Goal: Task Accomplishment & Management: Manage account settings

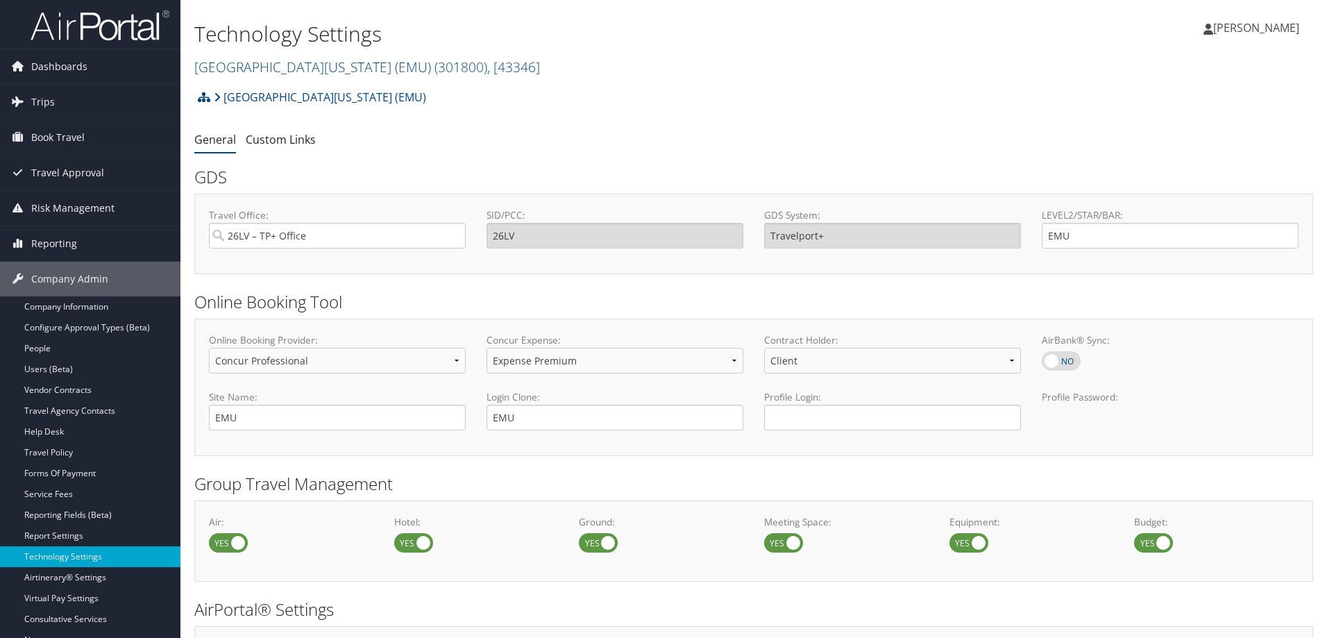
select select "4"
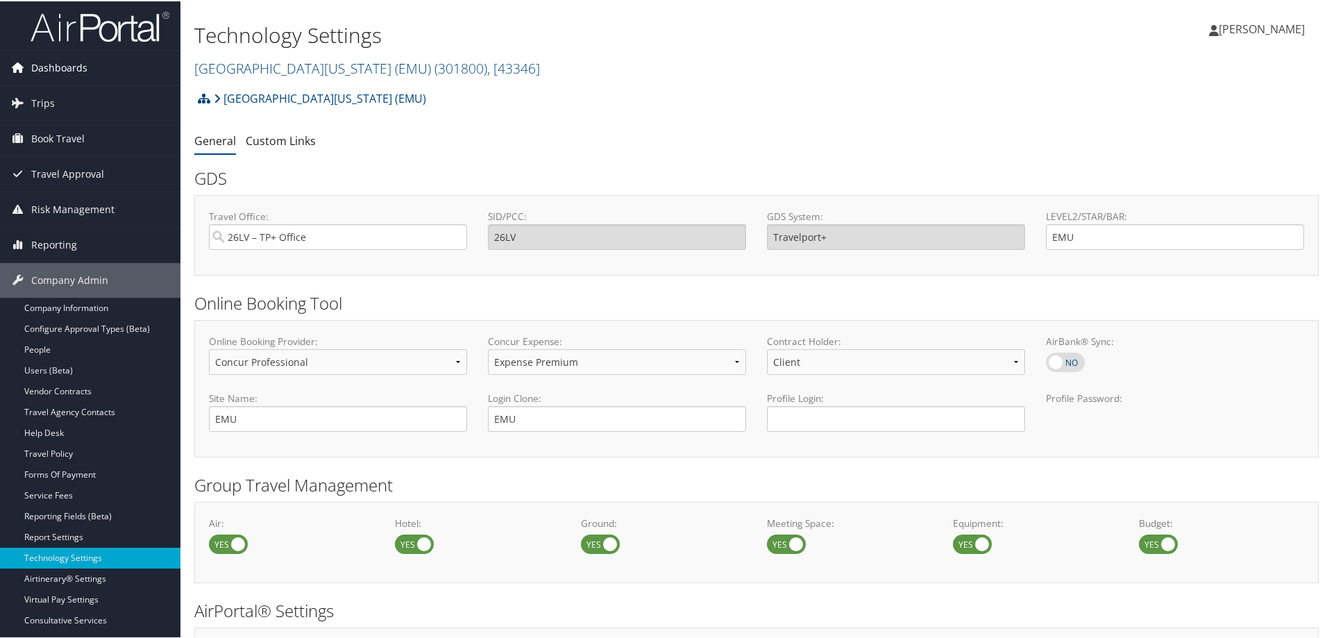
click at [70, 70] on span "Dashboards" at bounding box center [59, 66] width 56 height 35
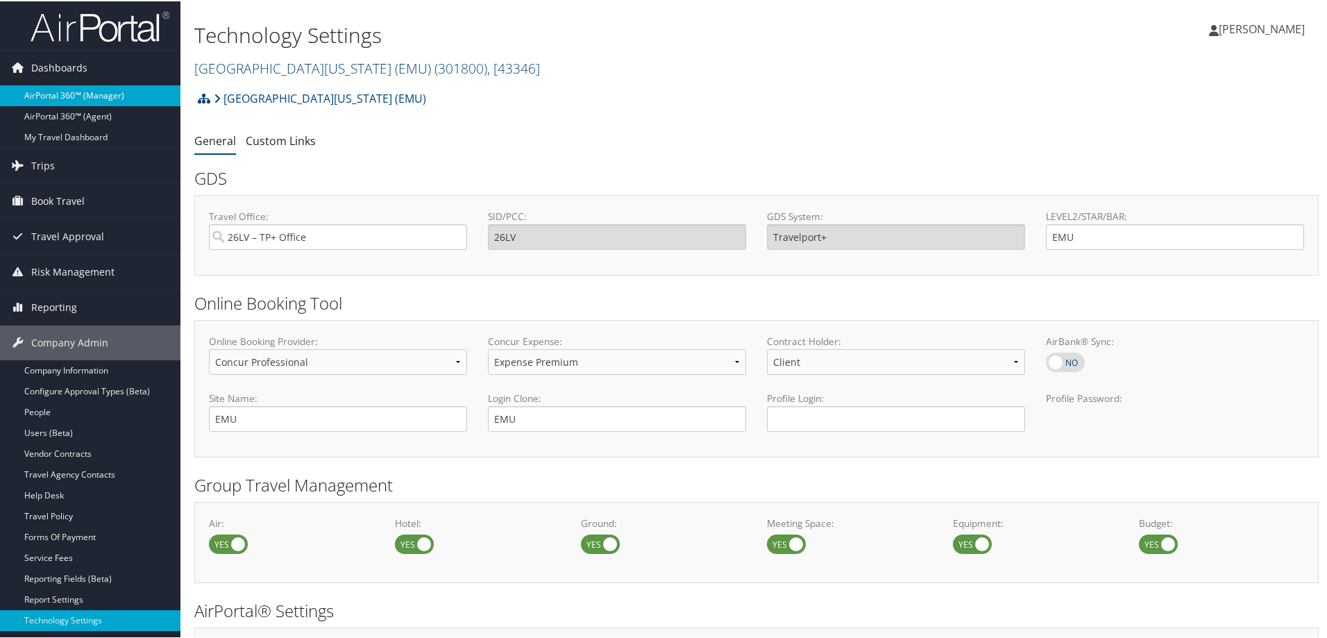
click at [60, 99] on link "AirPortal 360™ (Manager)" at bounding box center [90, 94] width 180 height 21
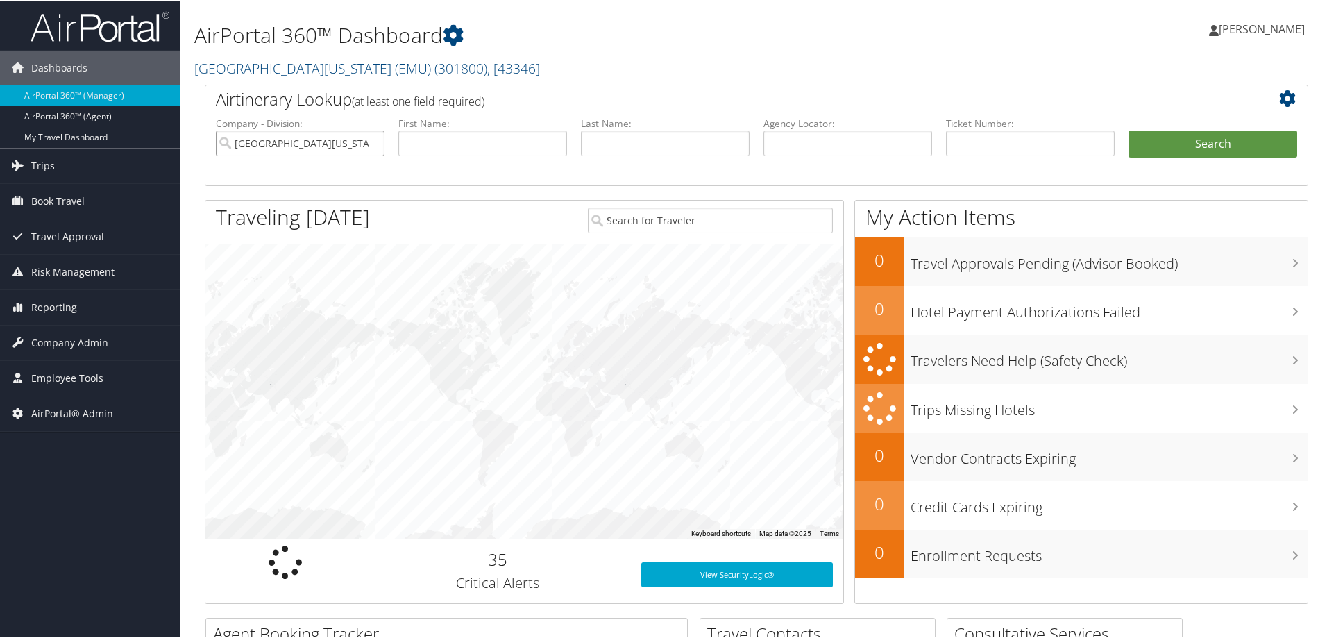
click at [373, 146] on input "Eastern Michigan University (EMU)" at bounding box center [300, 142] width 169 height 26
click at [373, 146] on input "search" at bounding box center [300, 142] width 169 height 26
type input "i"
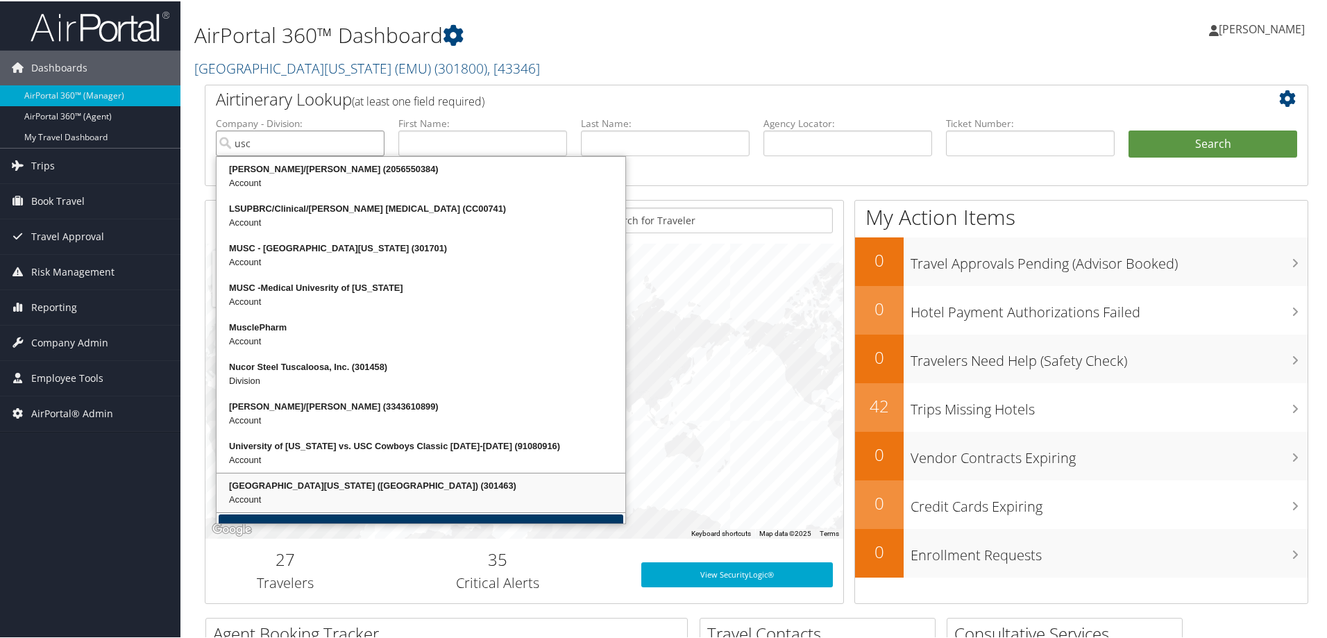
scroll to position [29, 0]
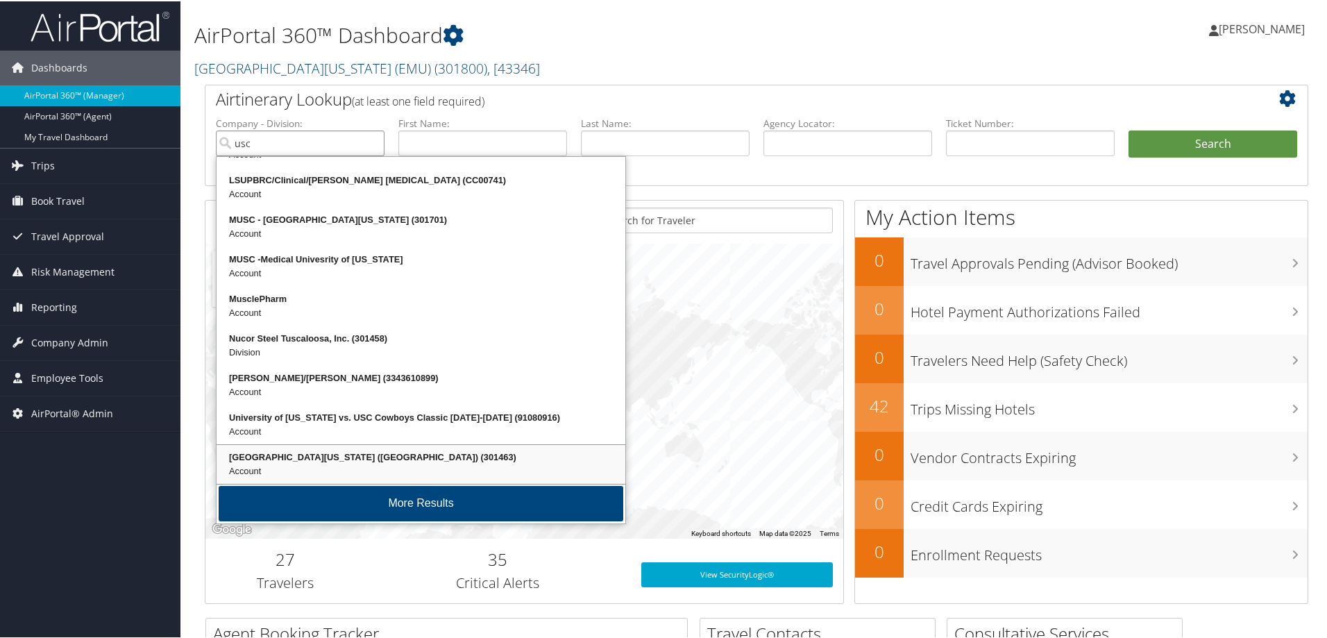
click at [394, 446] on div "University of Southern California (USC) (301463) Account" at bounding box center [421, 463] width 405 height 35
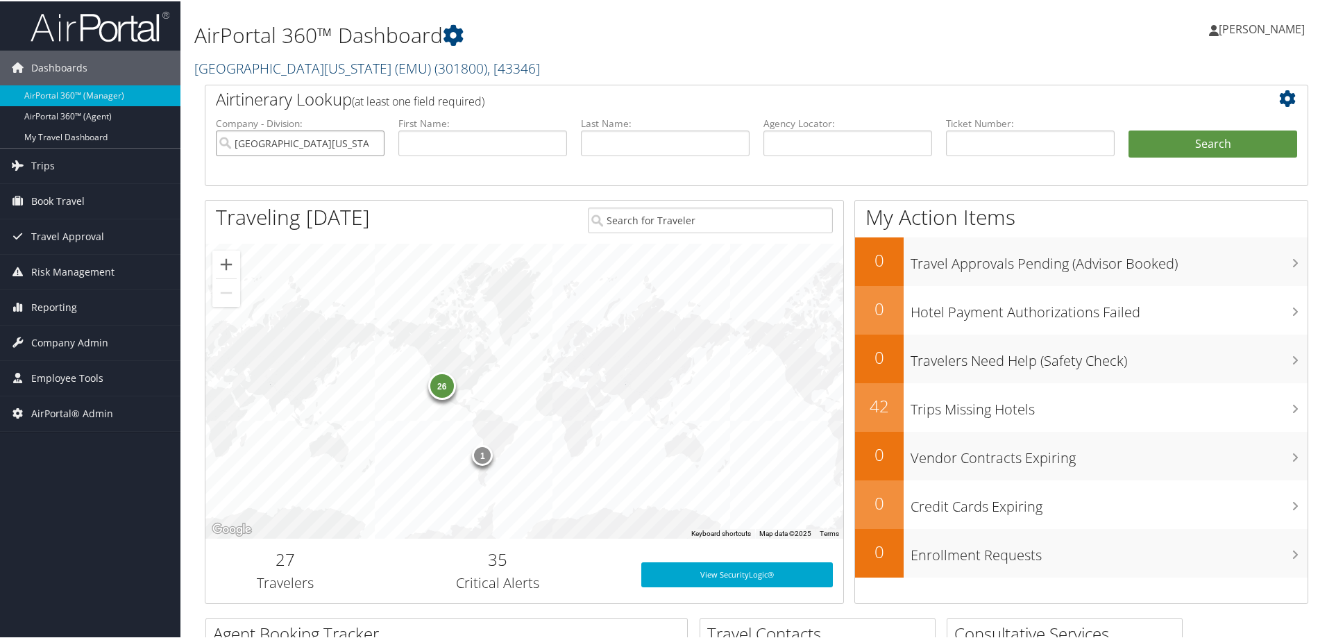
type input "[GEOGRAPHIC_DATA][US_STATE] ([GEOGRAPHIC_DATA])"
click at [280, 76] on link "Eastern Michigan University (EMU) ( 301800 ) , [ 43346 ]" at bounding box center [367, 67] width 346 height 19
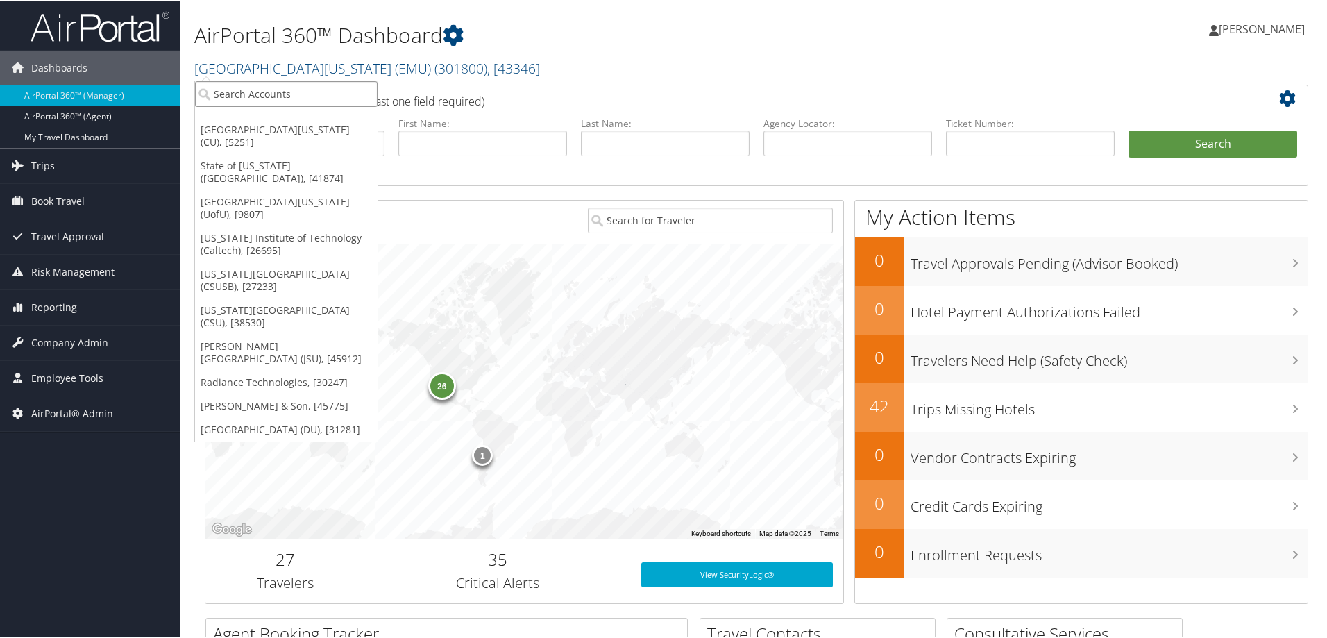
click at [276, 93] on input "search" at bounding box center [286, 93] width 183 height 26
type input "usc"
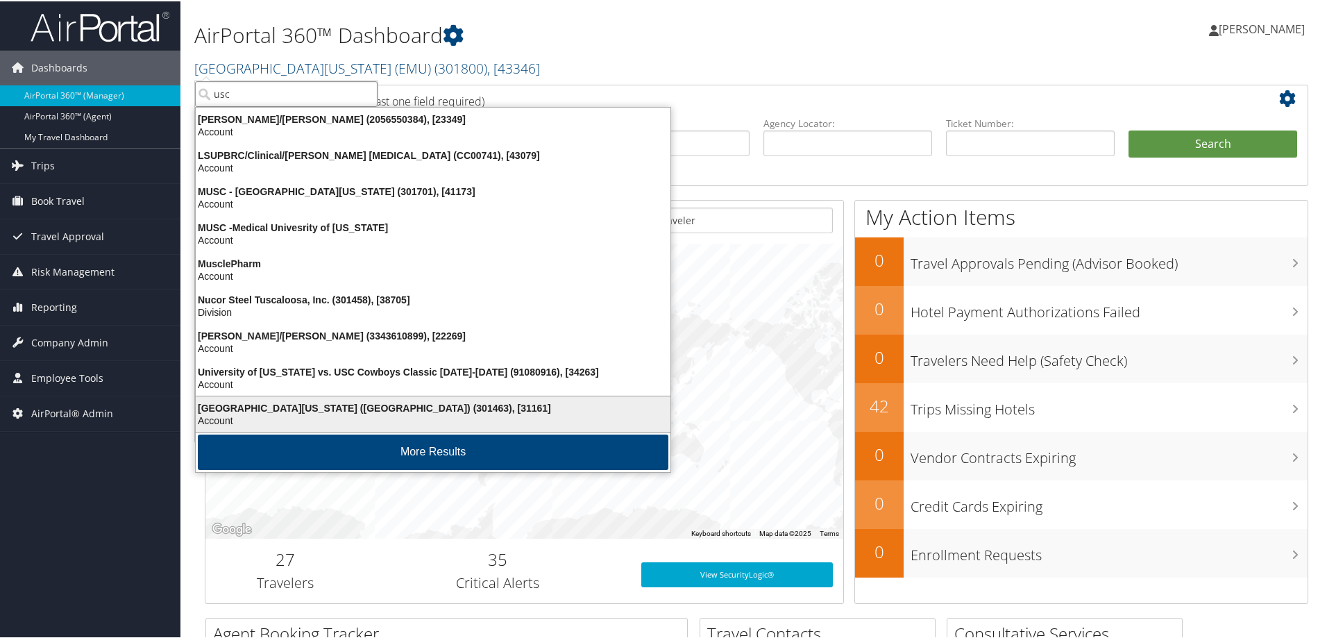
click at [366, 403] on div "University of Southern California (USC) (301463), [31161]" at bounding box center [432, 407] width 491 height 12
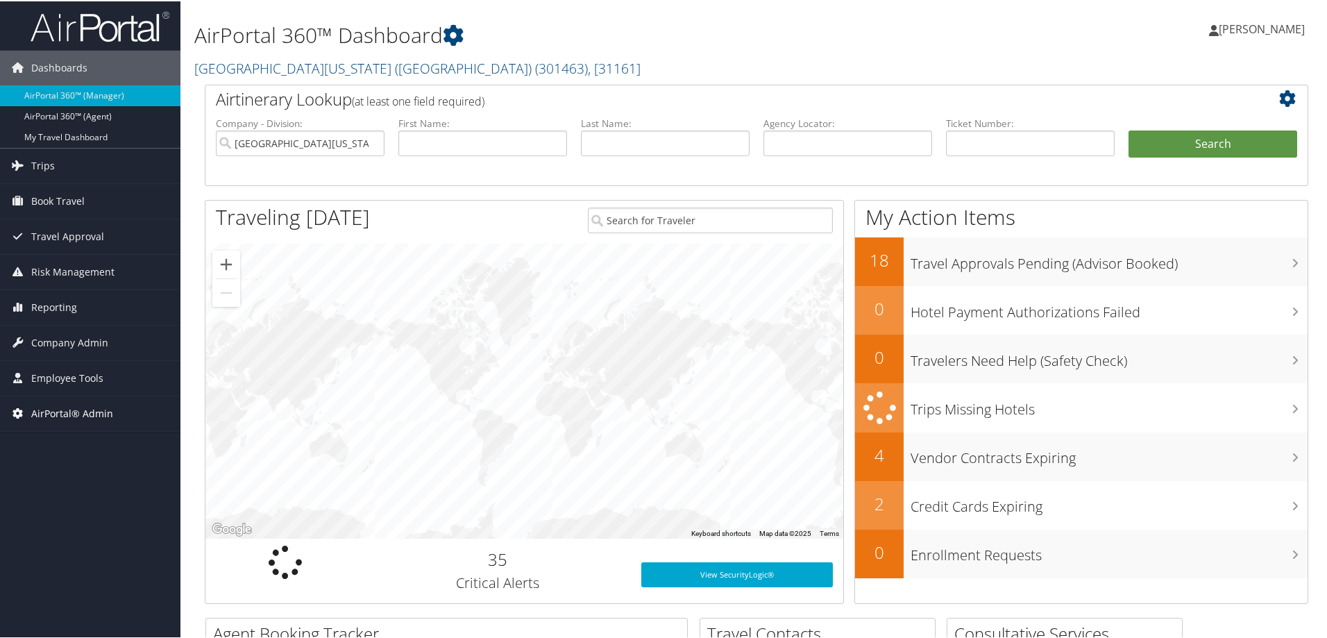
click at [78, 408] on span "AirPortal® Admin" at bounding box center [72, 412] width 82 height 35
click at [87, 372] on span "Employee Tools" at bounding box center [67, 377] width 72 height 35
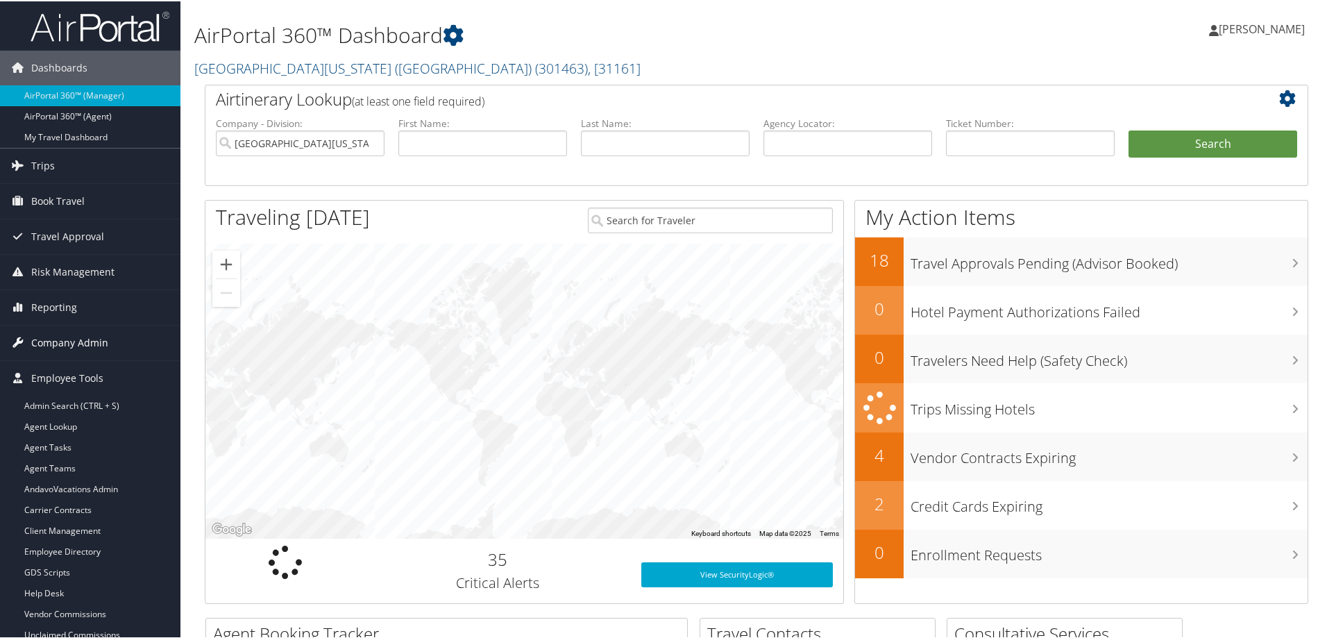
click at [85, 340] on span "Company Admin" at bounding box center [69, 341] width 77 height 35
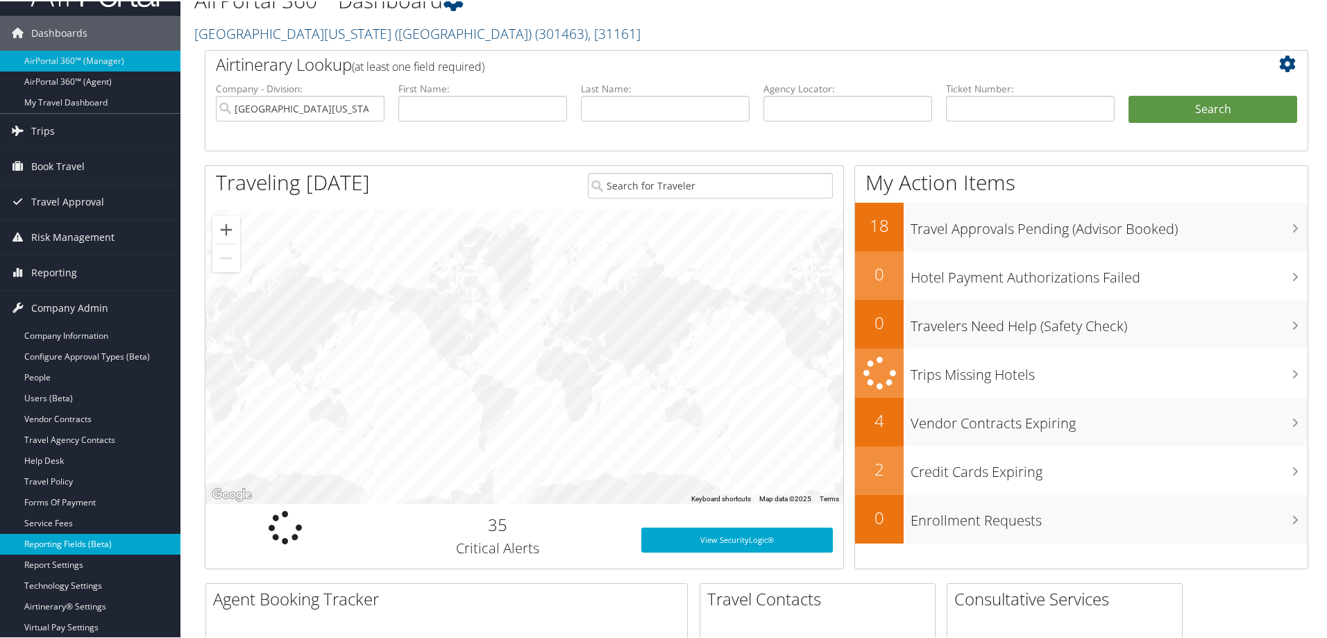
scroll to position [69, 0]
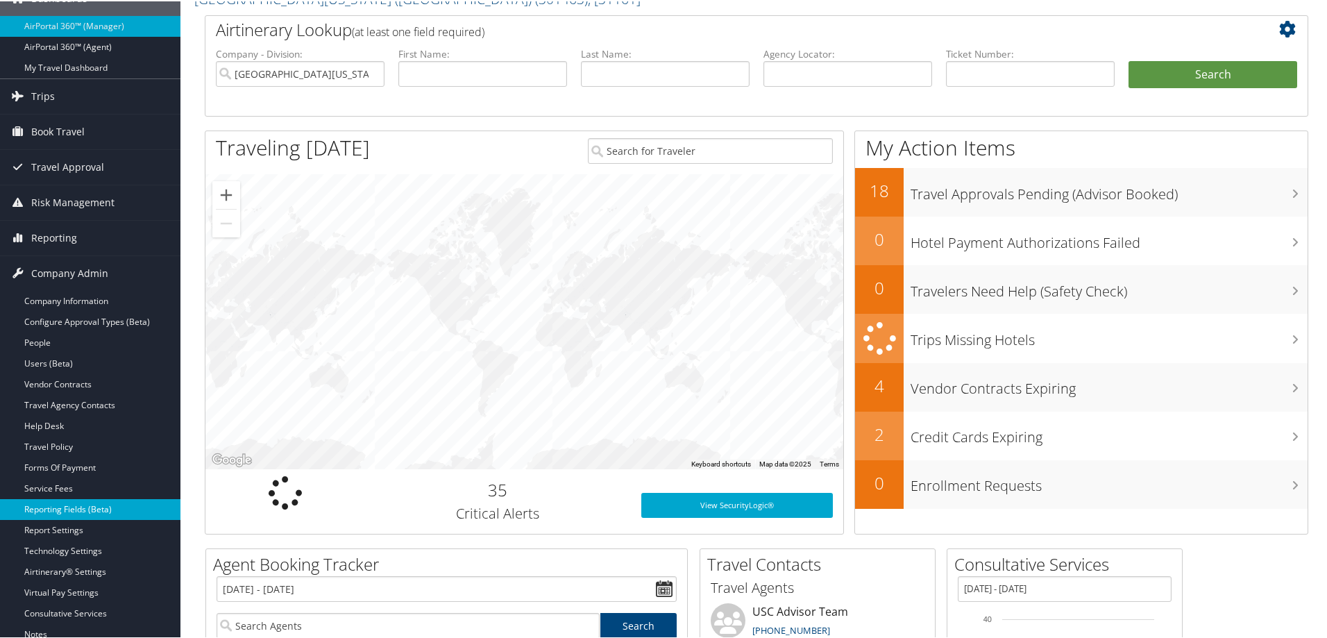
click at [74, 505] on link "Reporting Fields (Beta)" at bounding box center [90, 508] width 180 height 21
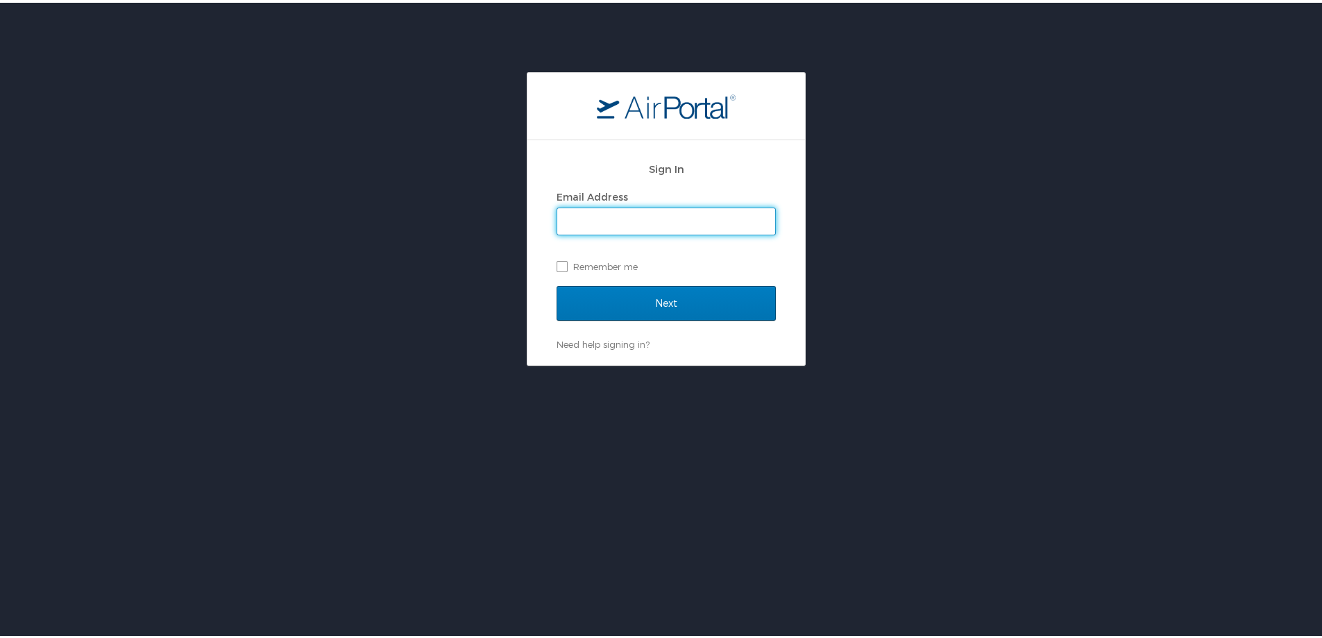
type input "[PERSON_NAME][EMAIL_ADDRESS][PERSON_NAME][DOMAIN_NAME]"
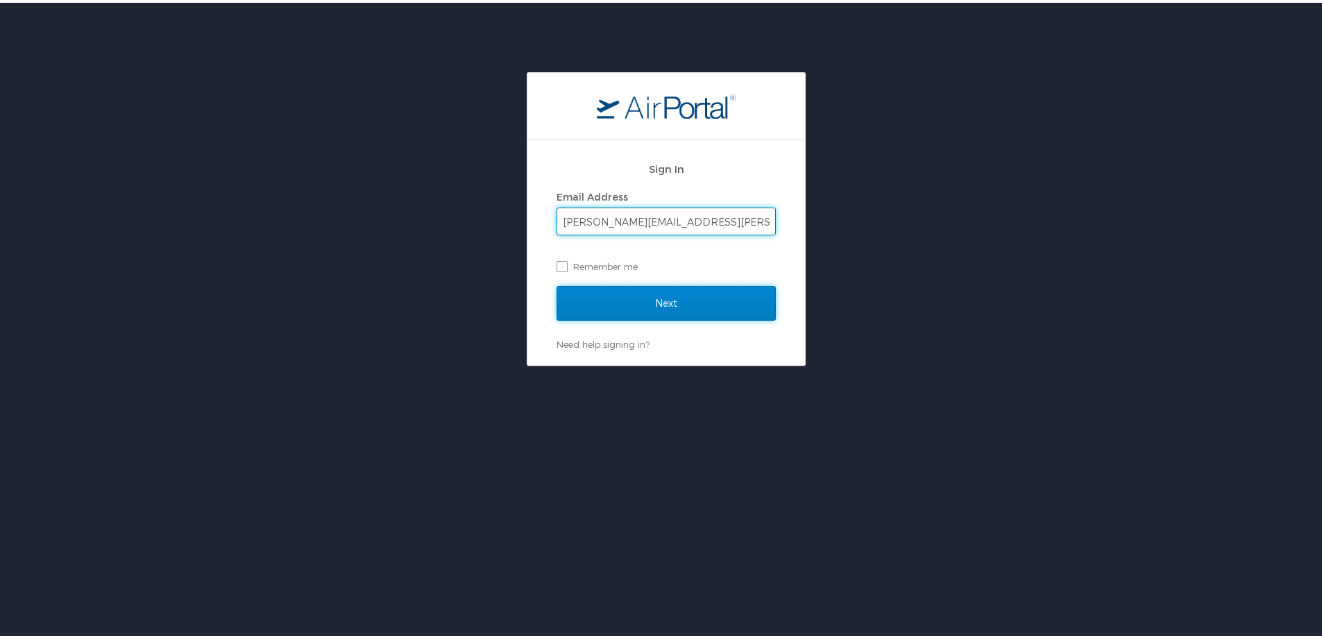
click at [628, 299] on input "Next" at bounding box center [666, 300] width 219 height 35
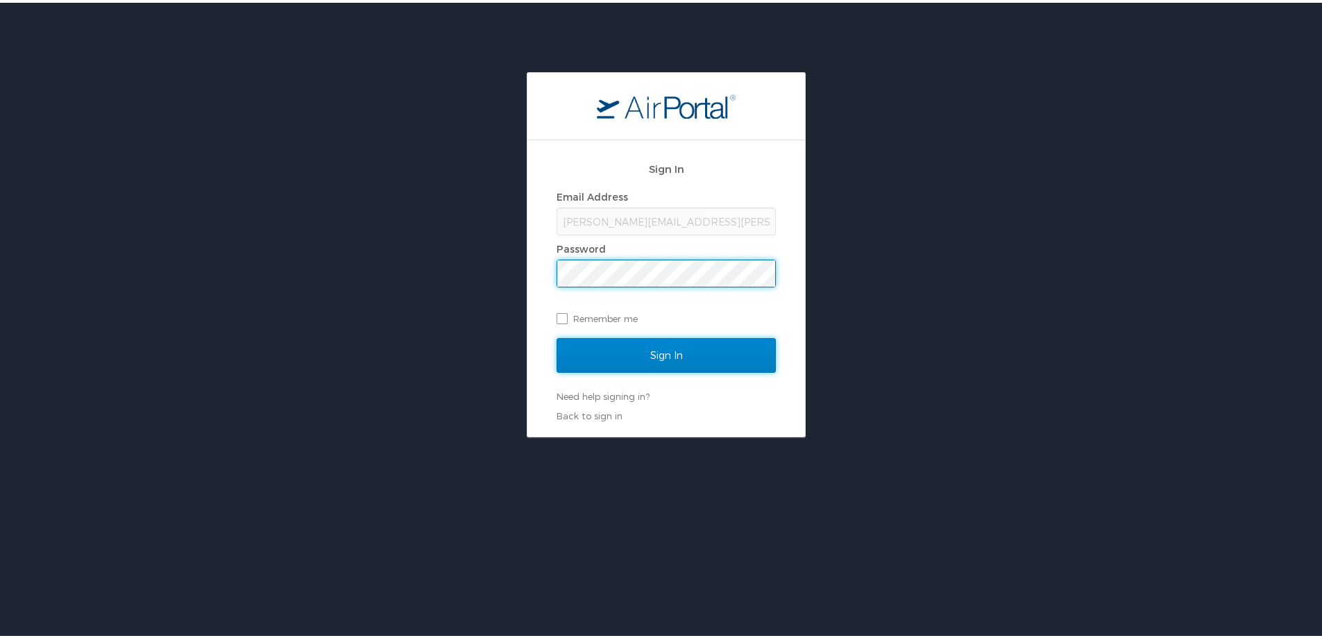
click at [625, 352] on input "Sign In" at bounding box center [666, 352] width 219 height 35
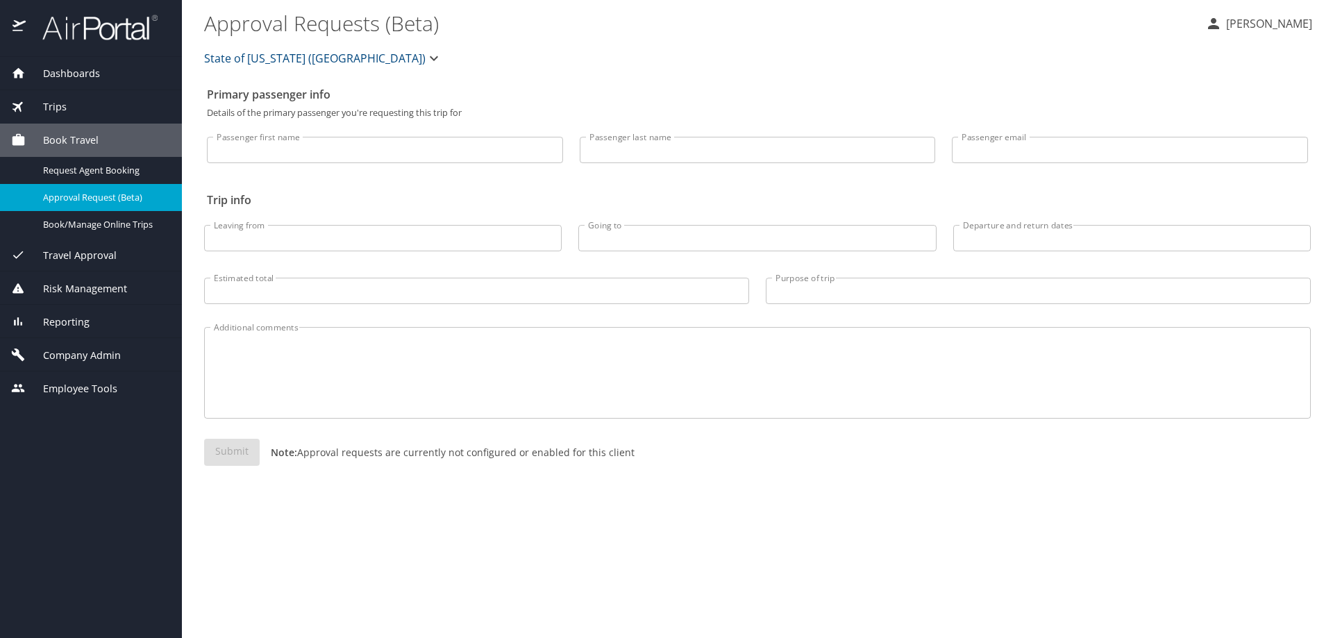
click at [258, 48] on button "State of [US_STATE] ([GEOGRAPHIC_DATA])" at bounding box center [323, 58] width 249 height 28
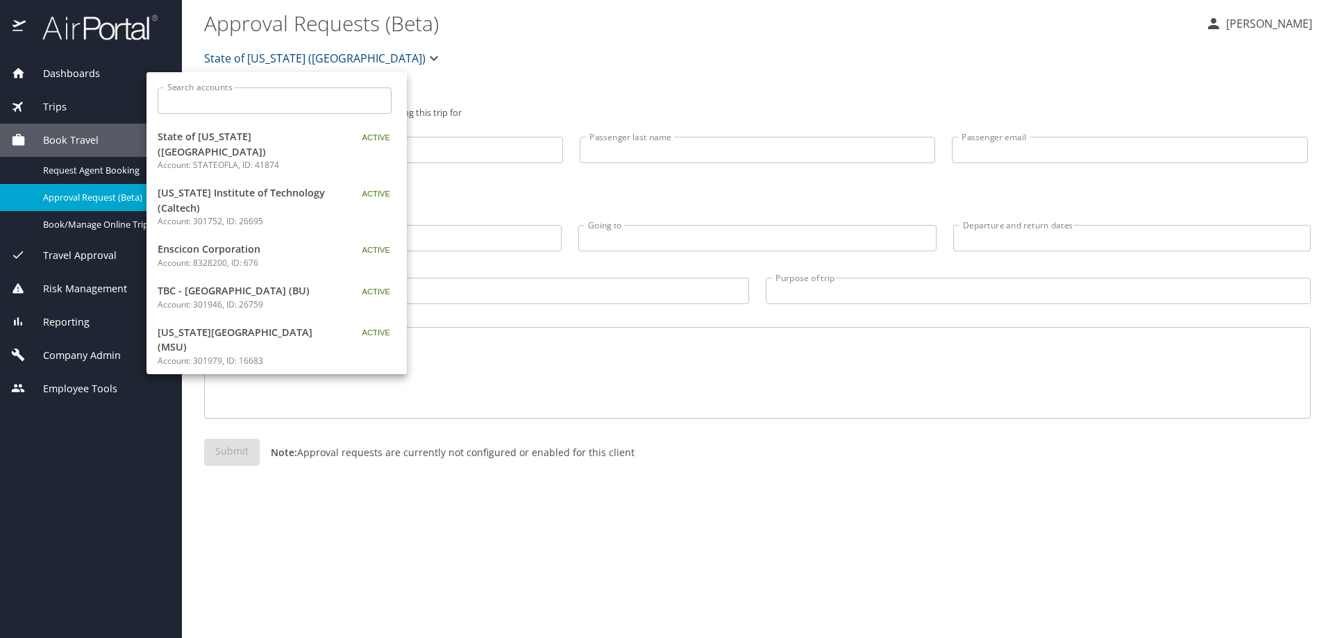
click at [235, 99] on input "Search accounts" at bounding box center [279, 100] width 225 height 26
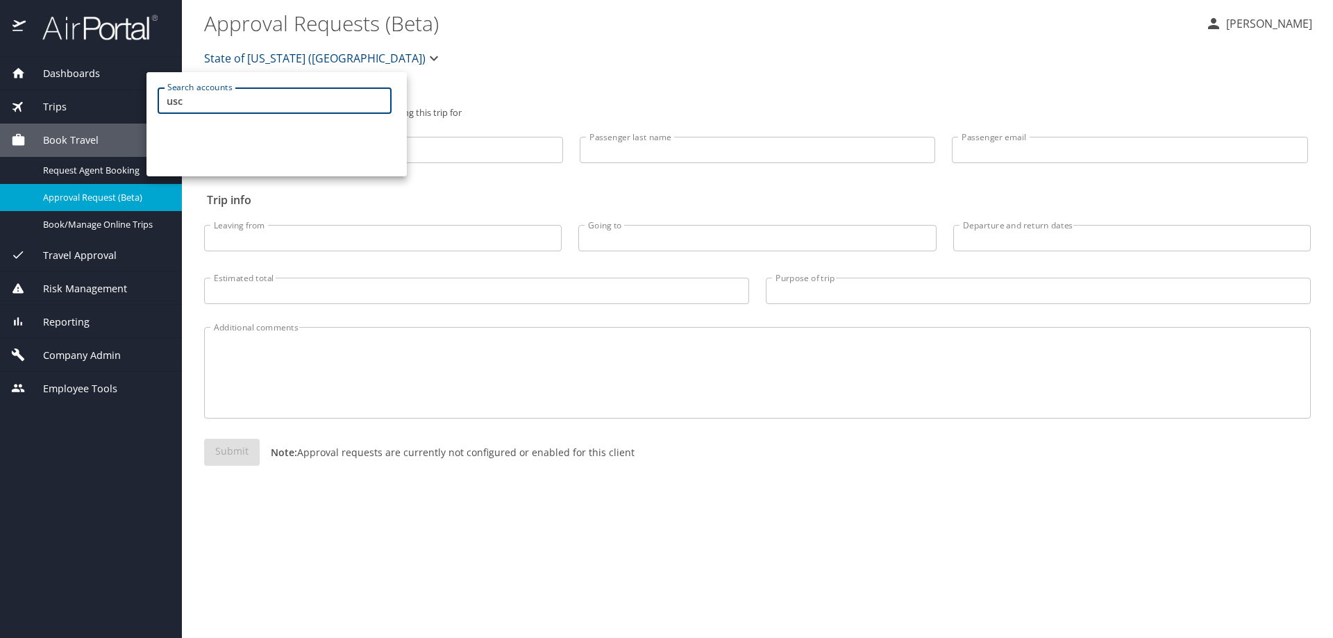
drag, startPoint x: 269, startPoint y: 102, endPoint x: 115, endPoint y: 103, distance: 154.1
click at [115, 103] on div "Search accounts usc Search accounts" at bounding box center [666, 319] width 1333 height 638
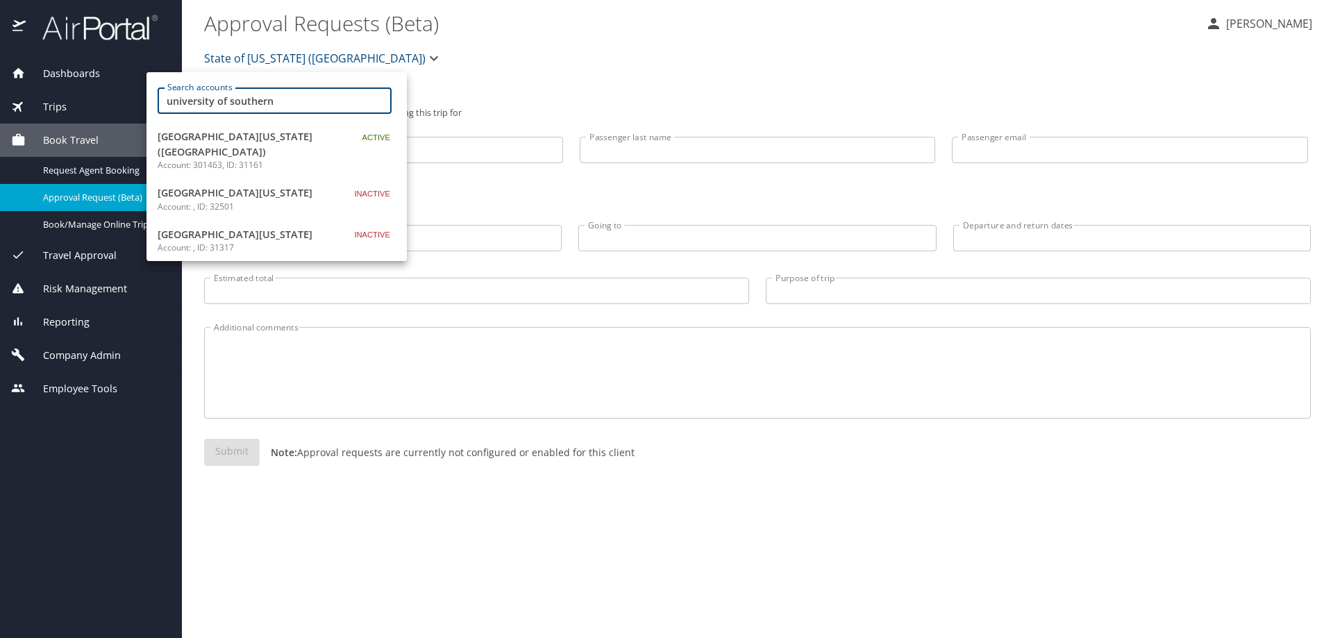
type input "university of southern"
click at [204, 140] on span "[GEOGRAPHIC_DATA][US_STATE] ([GEOGRAPHIC_DATA])" at bounding box center [245, 144] width 174 height 30
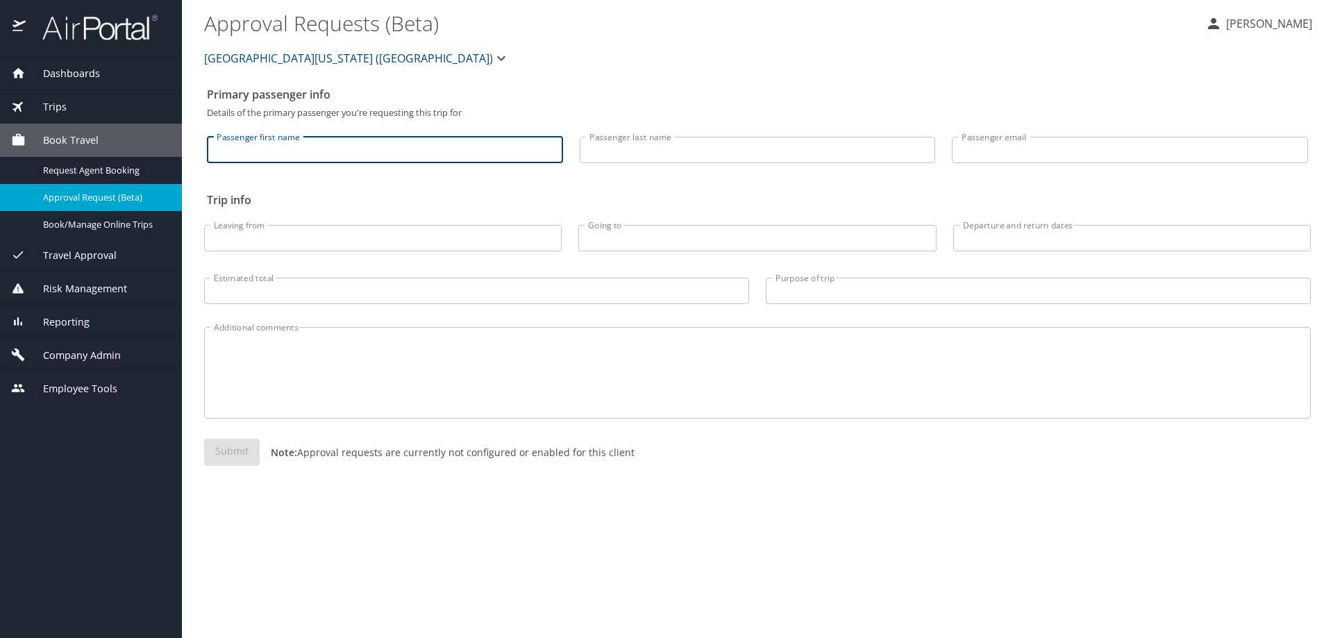
click at [89, 323] on div "Reporting" at bounding box center [91, 321] width 160 height 15
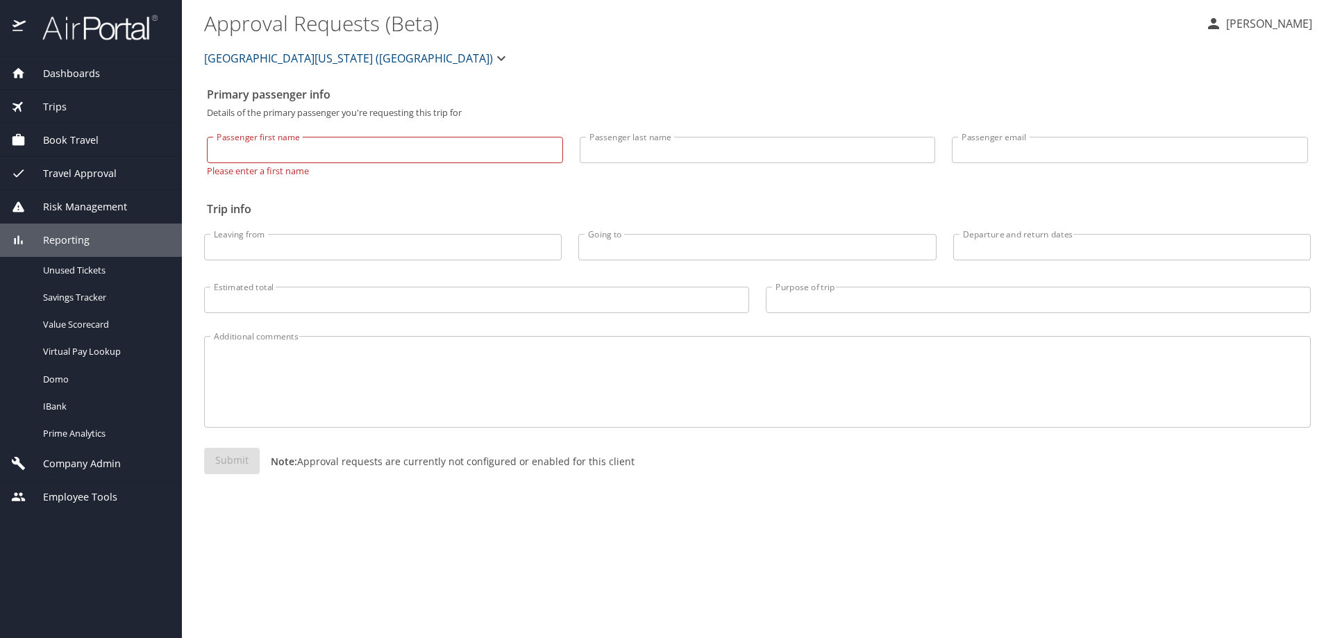
drag, startPoint x: 110, startPoint y: 466, endPoint x: 109, endPoint y: 458, distance: 8.4
click at [109, 464] on span "Company Admin" at bounding box center [73, 463] width 95 height 15
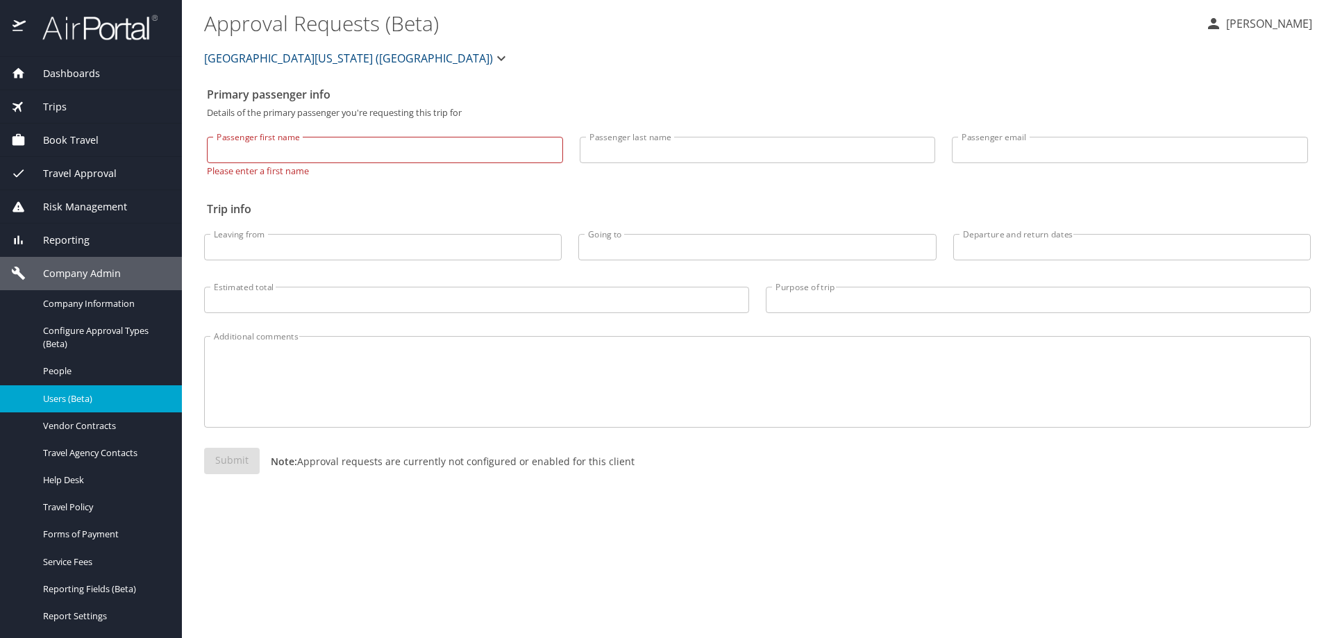
click at [101, 392] on span "Users (Beta)" at bounding box center [104, 398] width 122 height 13
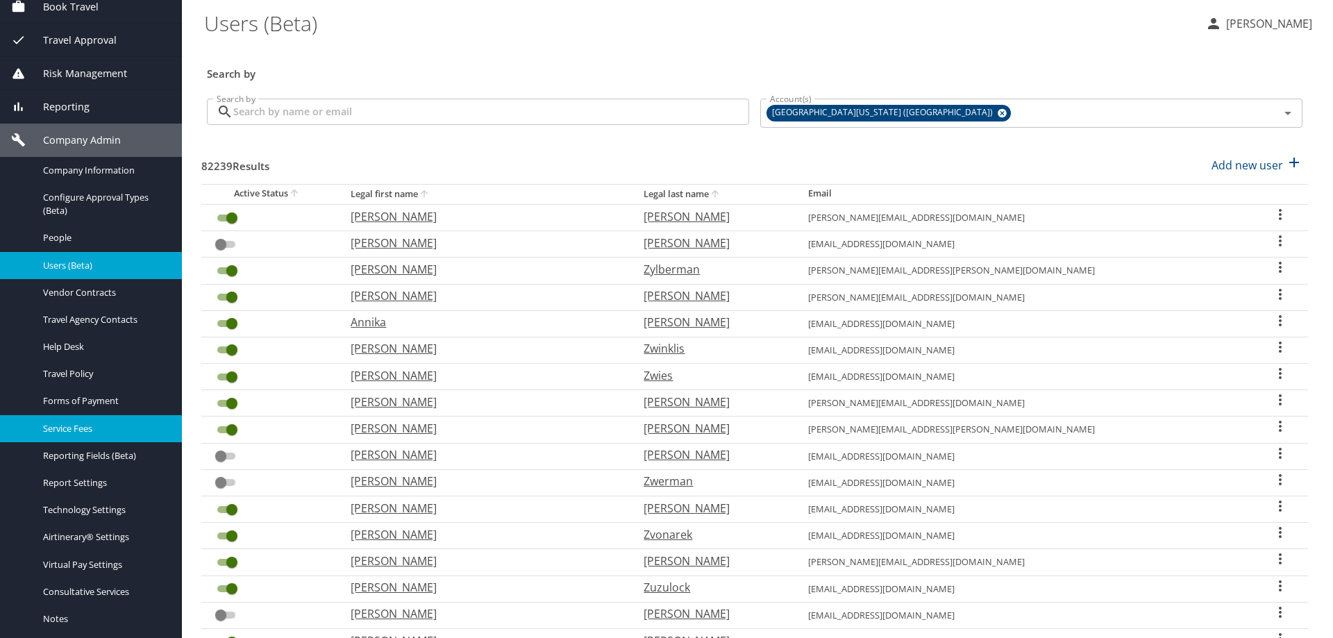
scroll to position [139, 0]
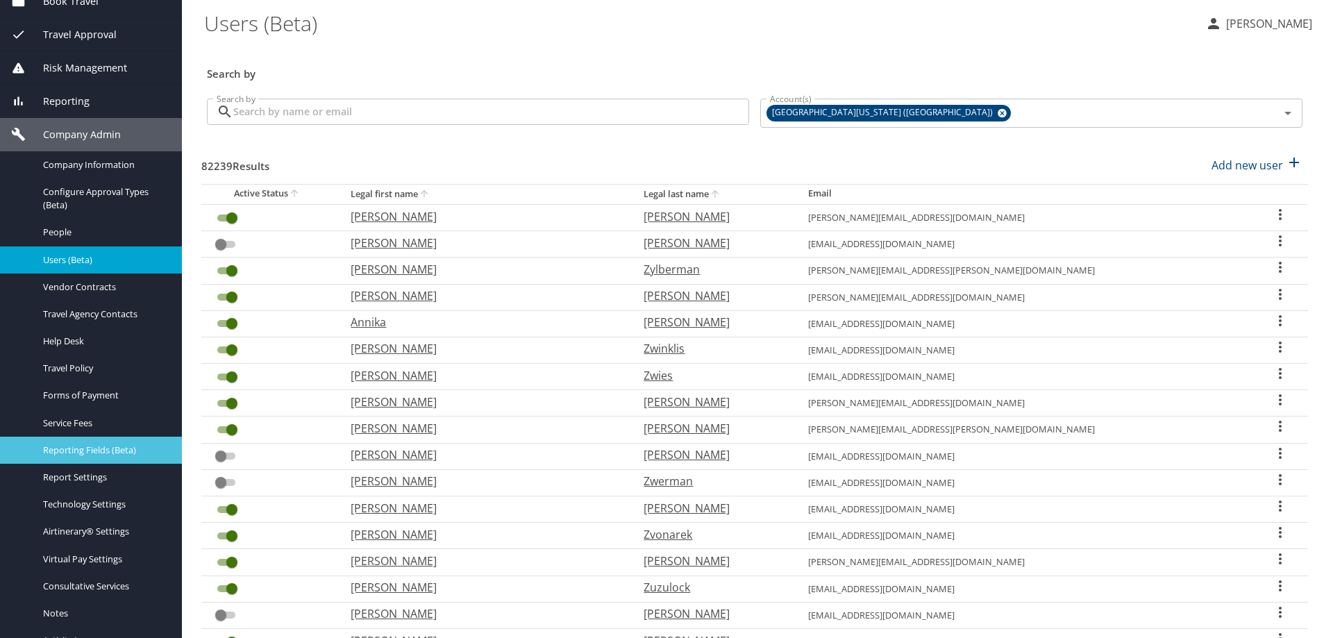
click at [96, 449] on span "Reporting Fields (Beta)" at bounding box center [104, 450] width 122 height 13
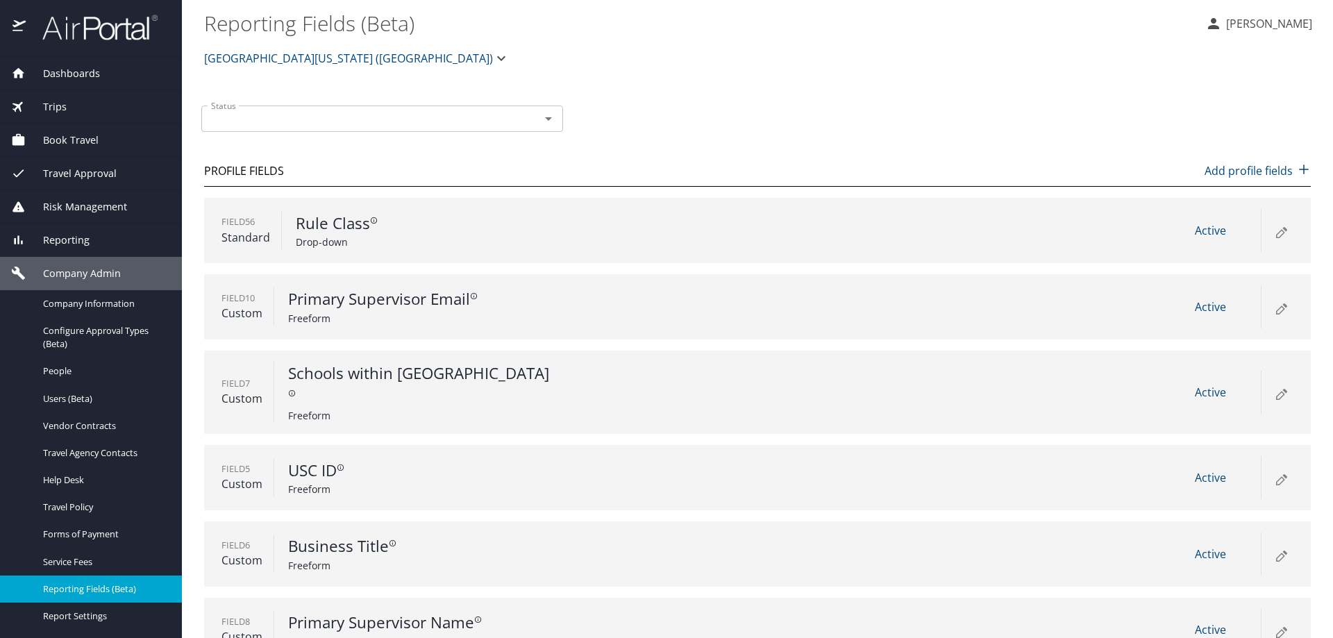
click at [87, 77] on span "Dashboards" at bounding box center [63, 73] width 74 height 15
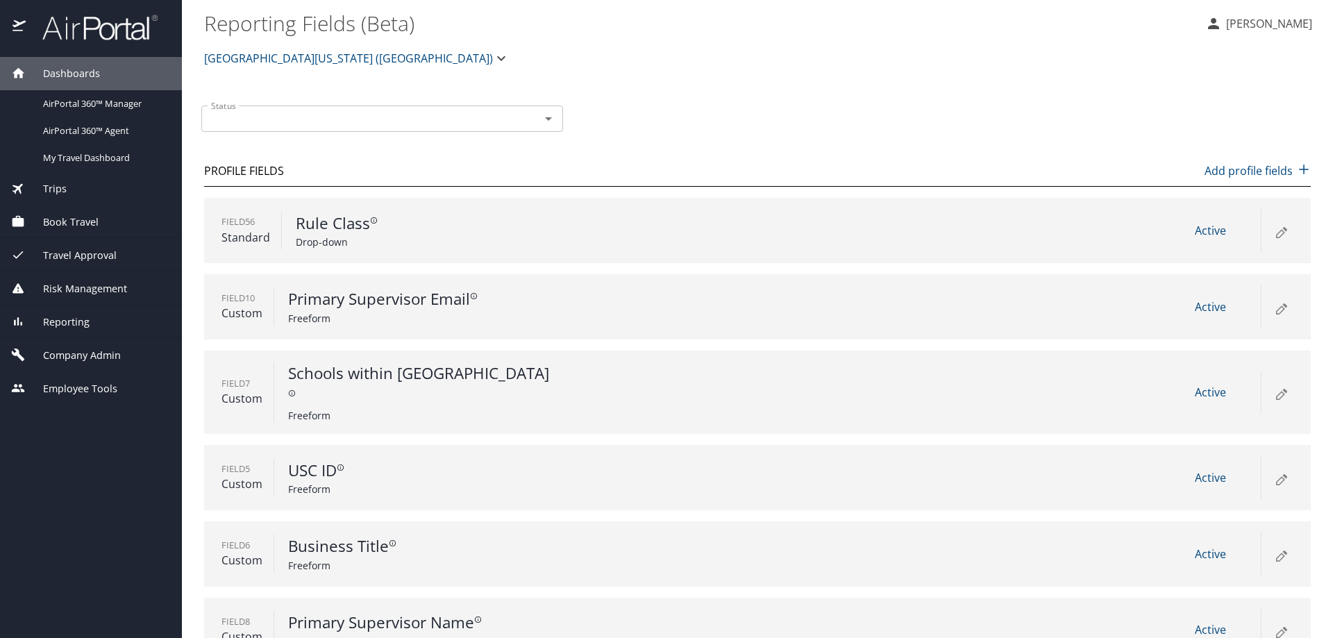
click at [287, 52] on span "[GEOGRAPHIC_DATA][US_STATE] ([GEOGRAPHIC_DATA])" at bounding box center [348, 58] width 289 height 19
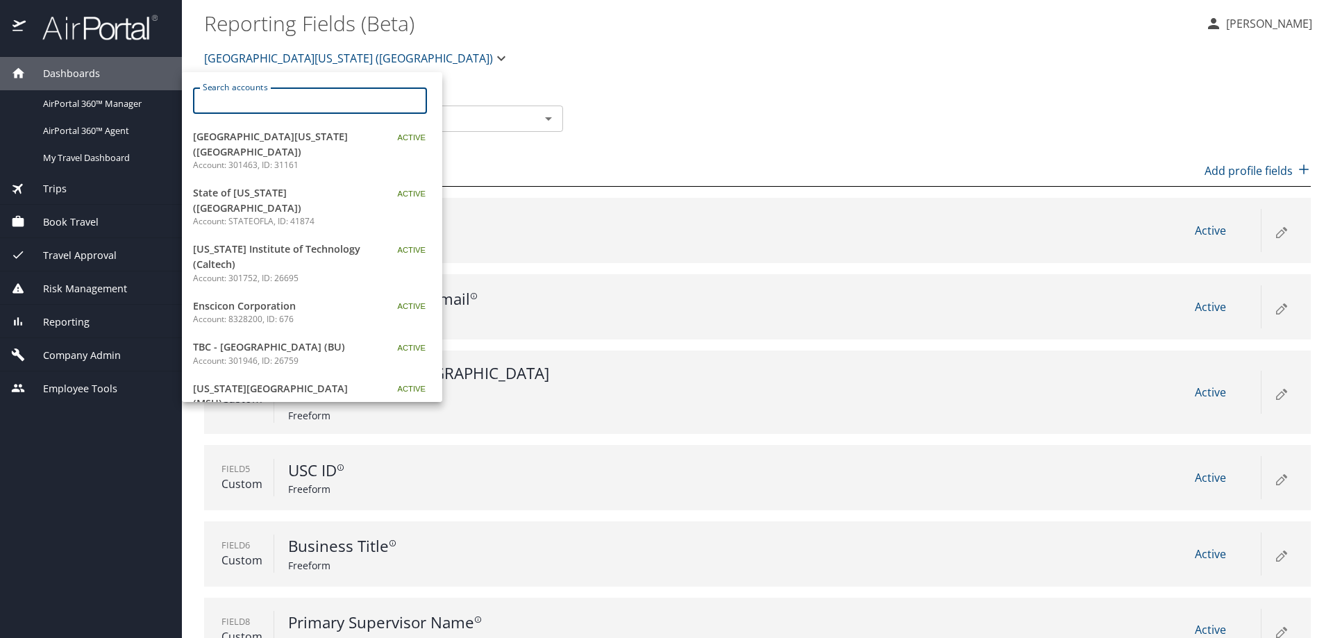
click at [275, 112] on input "Search accounts" at bounding box center [314, 100] width 225 height 26
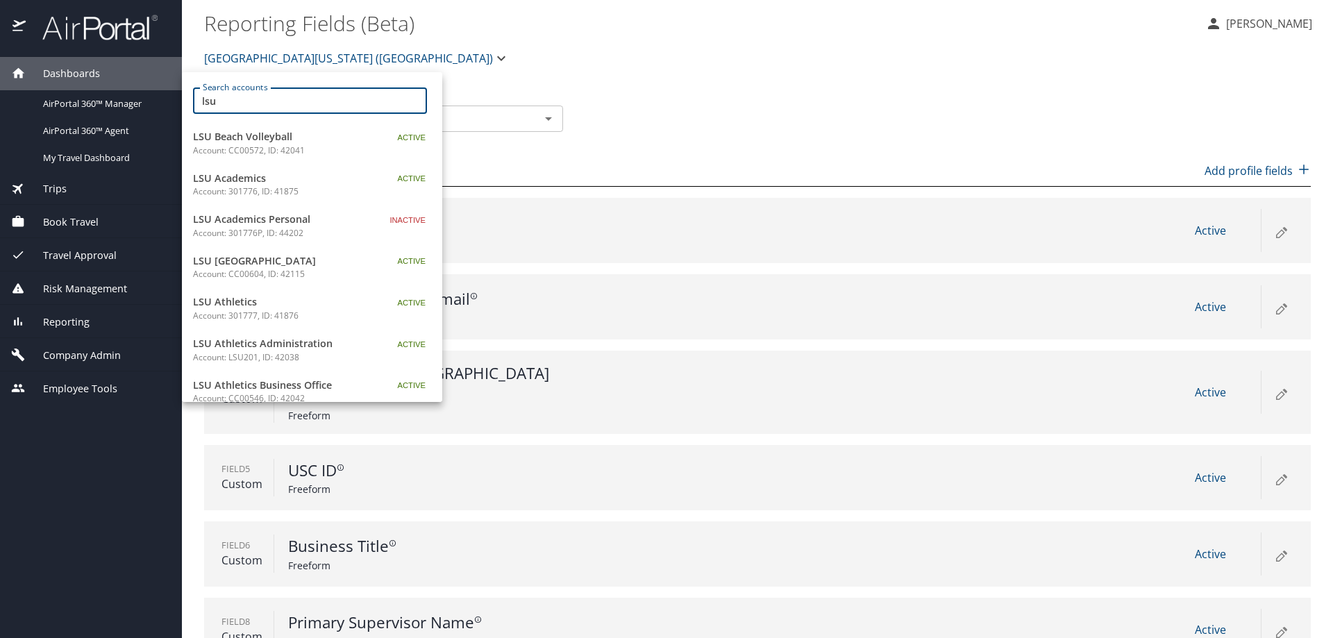
type input "lsu"
click at [246, 187] on p "Account: 301776, ID: 41875" at bounding box center [280, 191] width 174 height 12
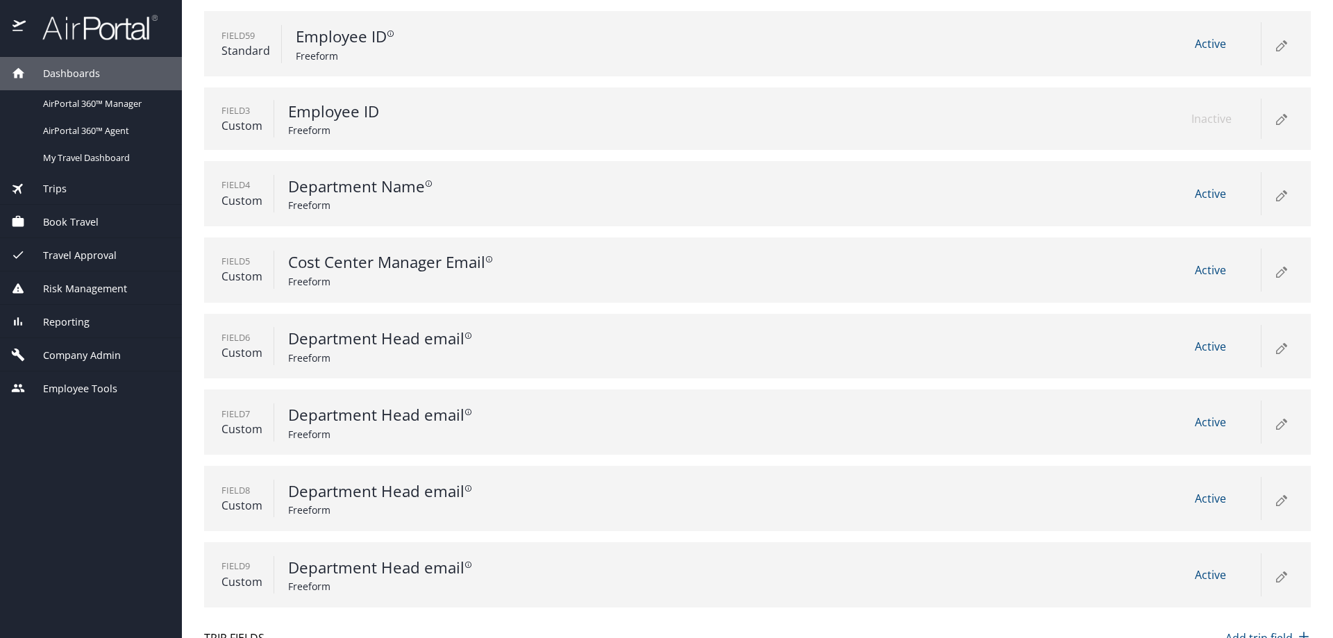
scroll to position [417, 0]
